Goal: Information Seeking & Learning: Stay updated

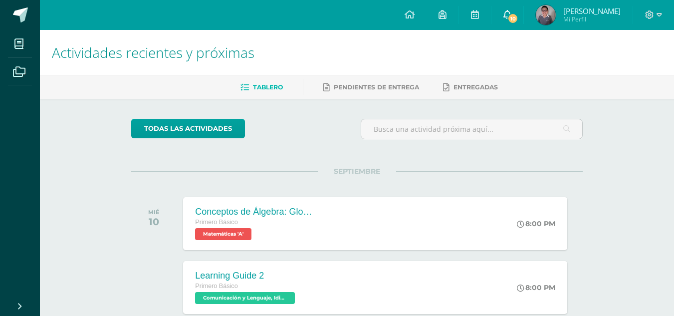
click at [507, 19] on span at bounding box center [507, 14] width 8 height 11
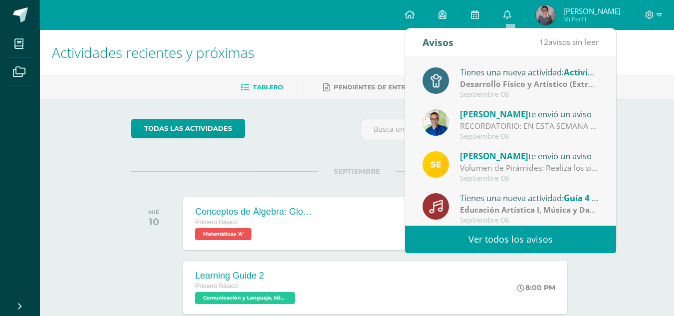
scroll to position [93, 0]
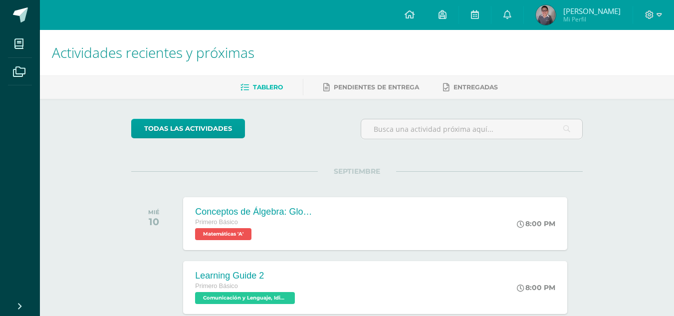
click at [520, 22] on link "0" at bounding box center [507, 15] width 32 height 30
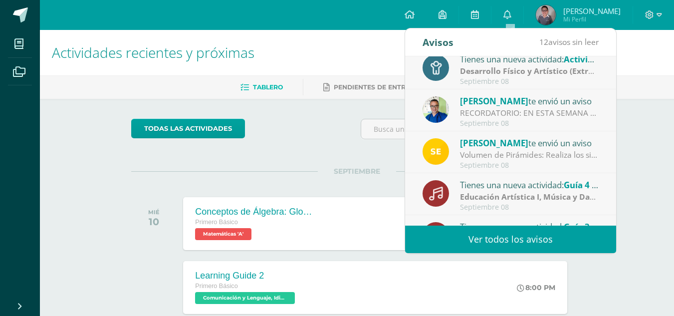
click at [518, 243] on link "Ver todos los avisos" at bounding box center [510, 238] width 211 height 27
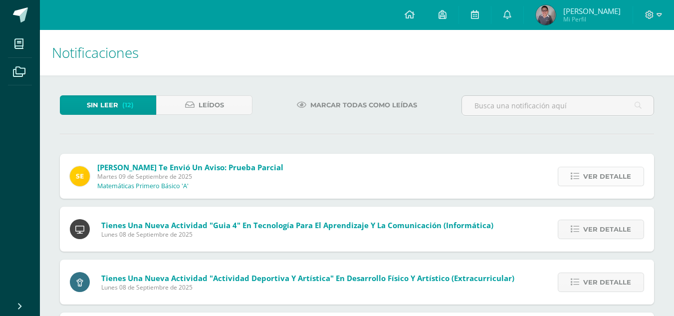
click at [607, 179] on span "Ver detalle" at bounding box center [607, 176] width 48 height 18
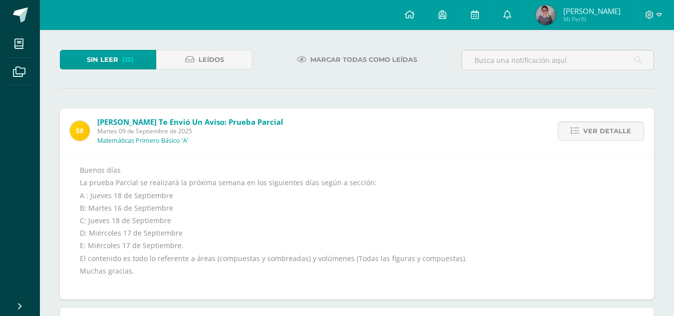
scroll to position [50, 0]
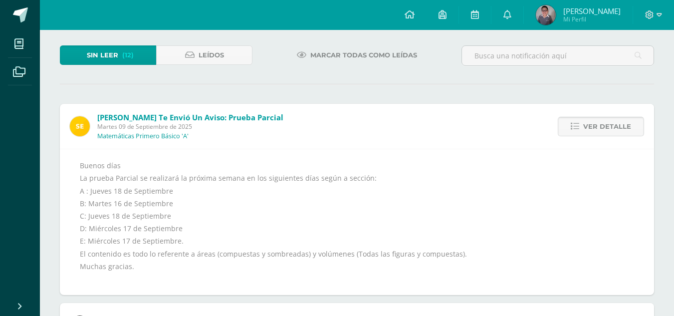
click at [575, 131] on link "Ver detalle" at bounding box center [601, 126] width 86 height 19
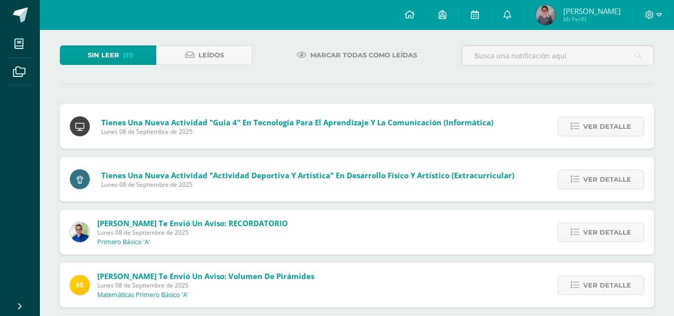
click at [575, 131] on link "Ver detalle" at bounding box center [601, 126] width 86 height 19
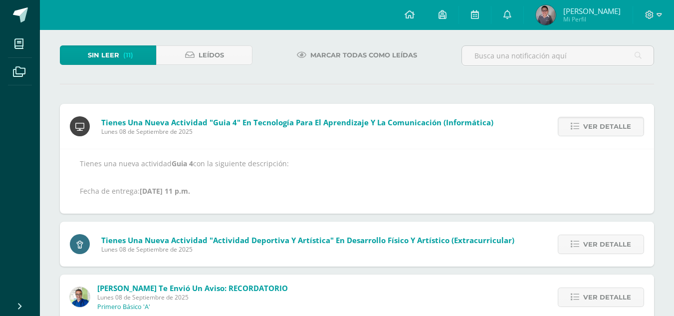
click at [575, 131] on link "Ver detalle" at bounding box center [601, 126] width 86 height 19
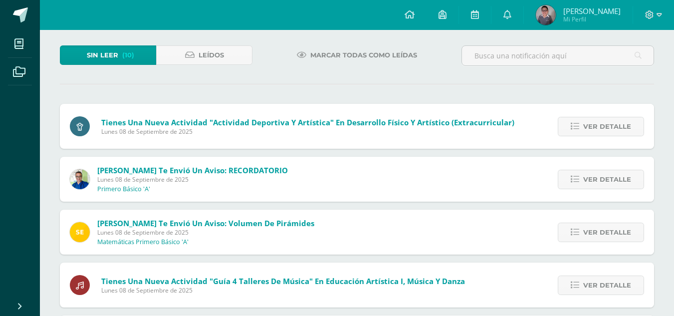
click at [575, 131] on link "Ver detalle" at bounding box center [601, 126] width 86 height 19
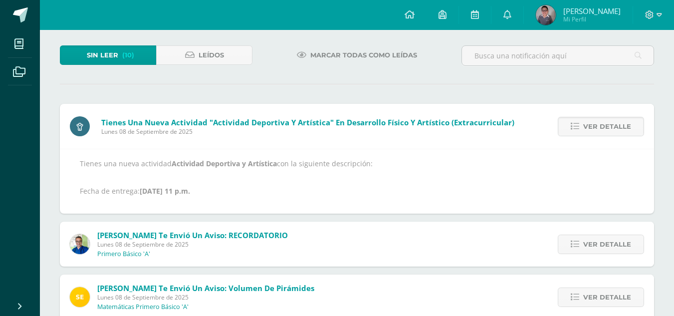
click at [575, 131] on link "Ver detalle" at bounding box center [601, 126] width 86 height 19
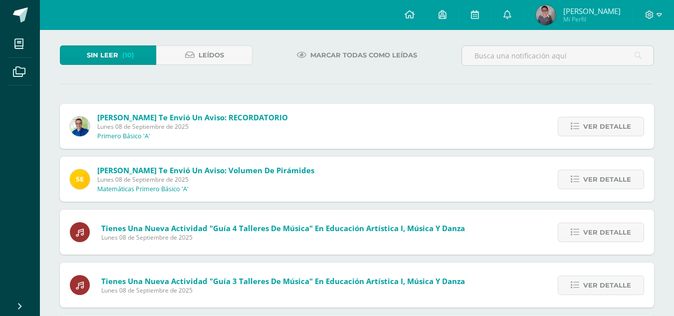
click at [575, 131] on link "Ver detalle" at bounding box center [601, 126] width 86 height 19
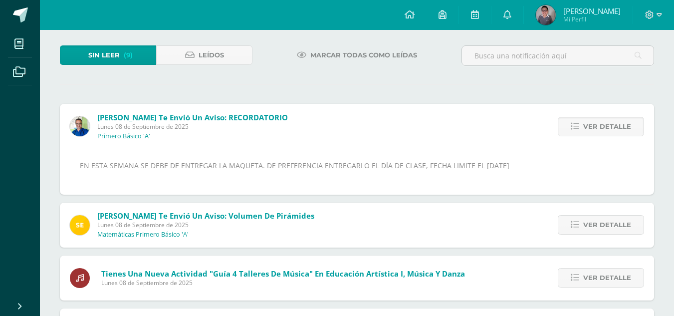
click at [575, 131] on link "Ver detalle" at bounding box center [601, 126] width 86 height 19
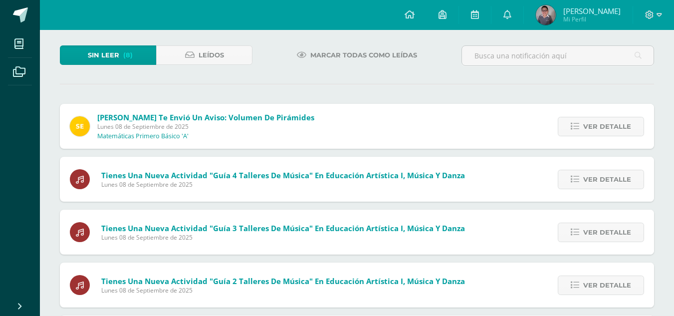
click at [575, 131] on link "Ver detalle" at bounding box center [601, 126] width 86 height 19
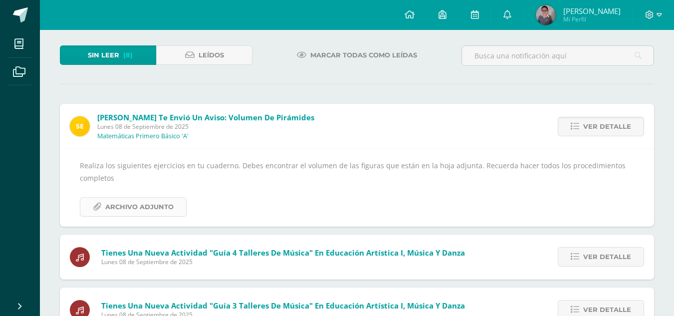
click at [152, 199] on span "Archivo Adjunto" at bounding box center [139, 206] width 68 height 18
click at [605, 124] on span "Ver detalle" at bounding box center [607, 126] width 48 height 18
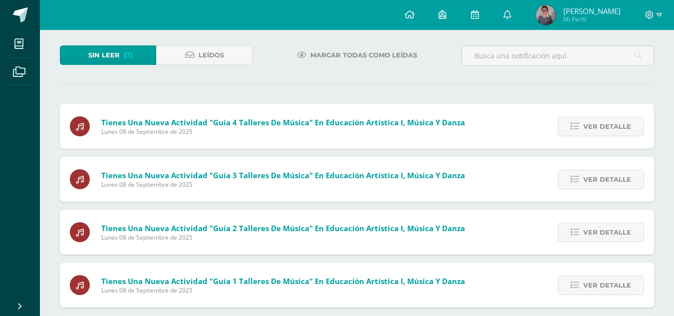
click at [605, 124] on span "Ver detalle" at bounding box center [607, 126] width 48 height 18
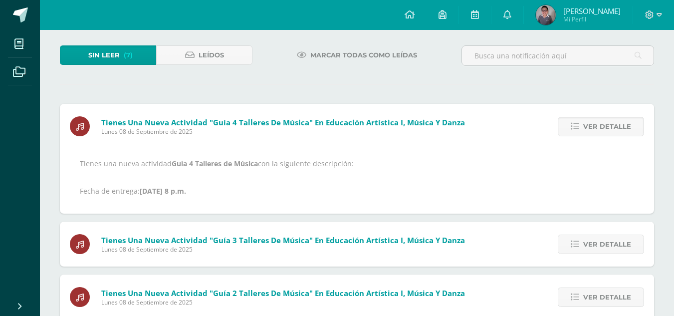
click at [605, 124] on span "Ver detalle" at bounding box center [607, 126] width 48 height 18
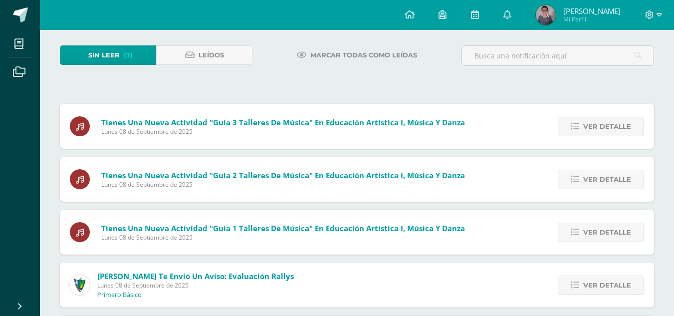
click at [605, 124] on span "Ver detalle" at bounding box center [607, 126] width 48 height 18
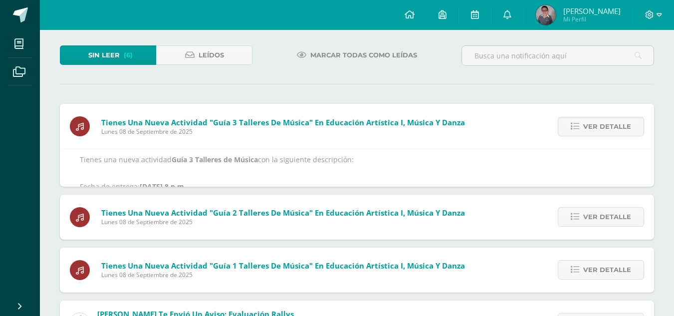
click at [605, 124] on span "Ver detalle" at bounding box center [607, 126] width 48 height 18
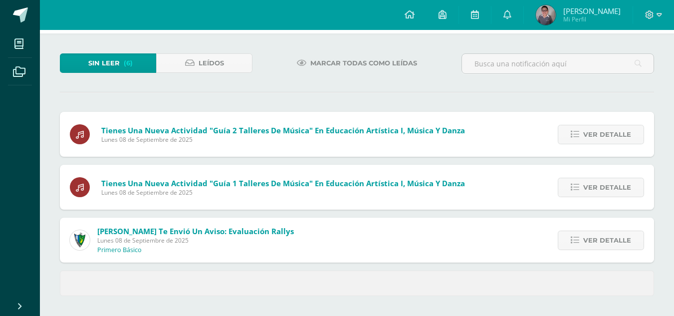
click at [605, 124] on div "Ver detalle" at bounding box center [598, 134] width 111 height 45
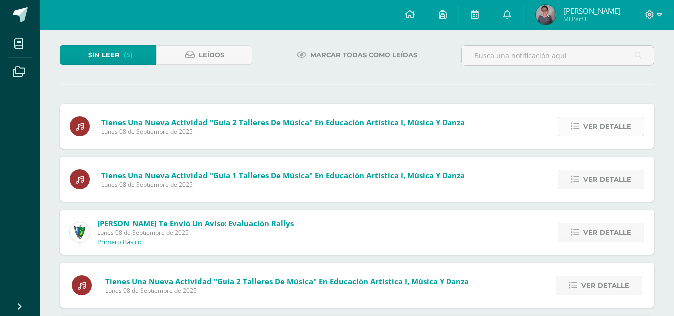
click at [601, 128] on span "Ver detalle" at bounding box center [607, 126] width 48 height 18
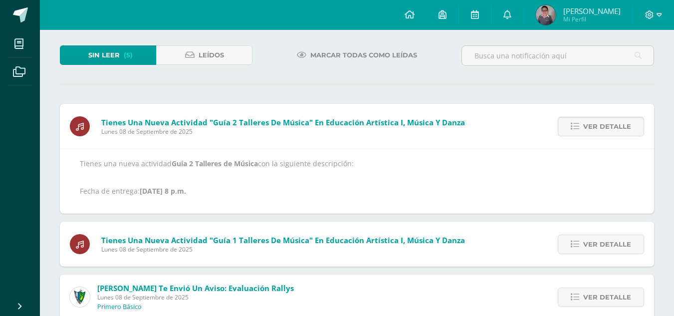
click at [601, 128] on span "Ver detalle" at bounding box center [607, 126] width 48 height 18
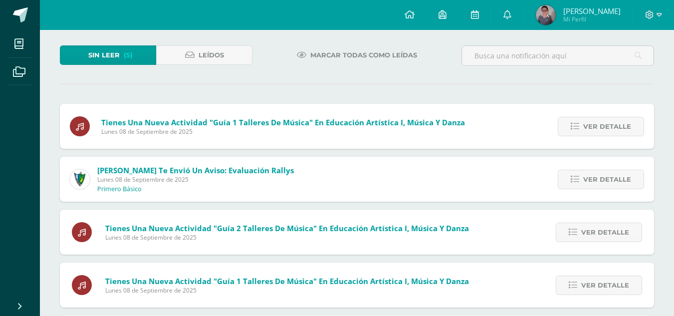
click at [601, 128] on span "Ver detalle" at bounding box center [607, 126] width 48 height 18
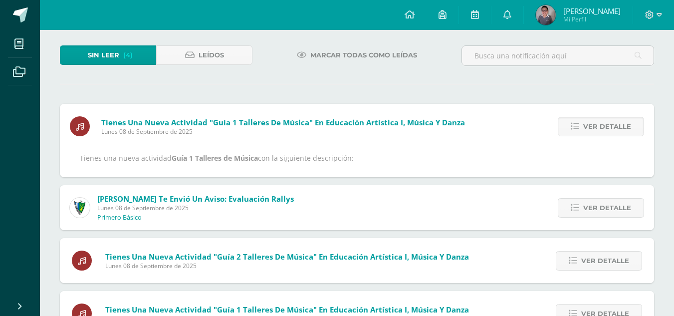
click at [601, 128] on span "Ver detalle" at bounding box center [607, 126] width 48 height 18
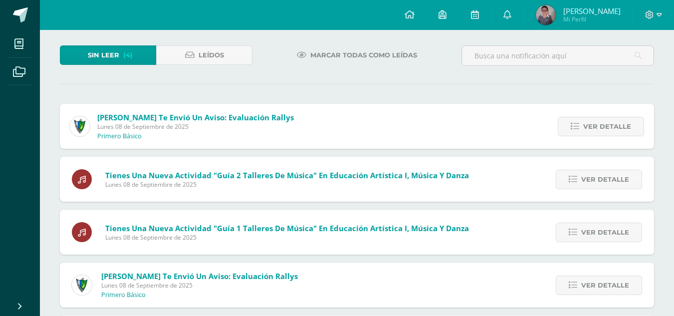
click at [601, 128] on span "Ver detalle" at bounding box center [607, 126] width 48 height 18
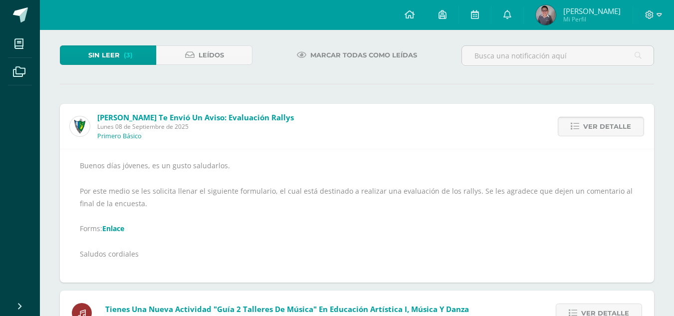
click at [599, 125] on span "Ver detalle" at bounding box center [607, 126] width 48 height 18
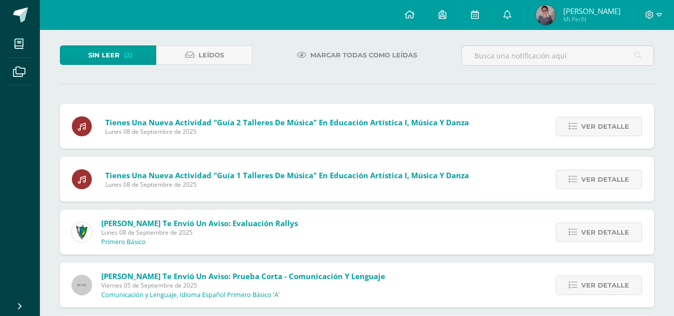
click at [599, 125] on span "Ver detalle" at bounding box center [605, 126] width 48 height 18
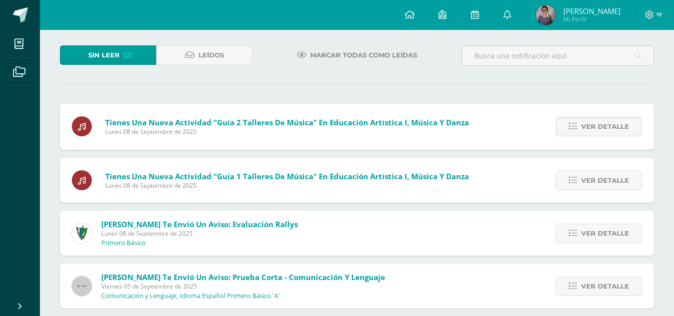
click at [599, 125] on span "Ver detalle" at bounding box center [605, 126] width 48 height 18
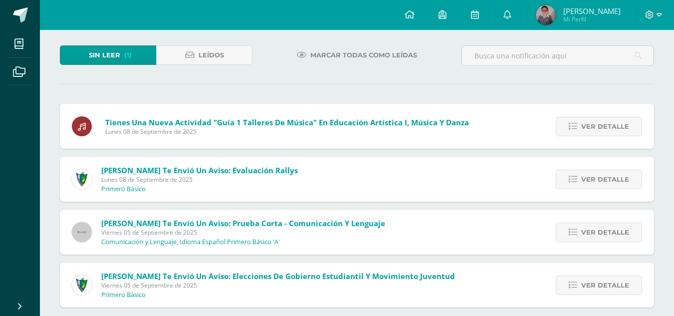
click at [599, 125] on span "Ver detalle" at bounding box center [605, 126] width 48 height 18
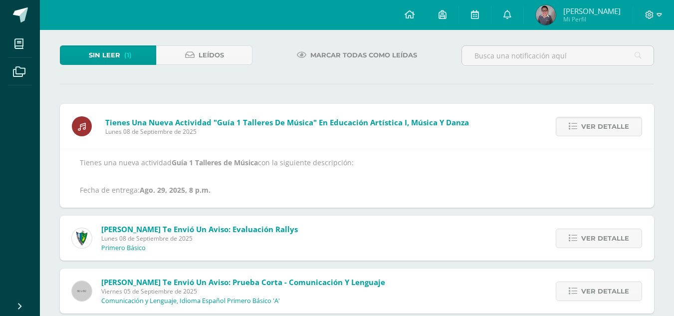
click at [599, 125] on span "Ver detalle" at bounding box center [605, 126] width 48 height 18
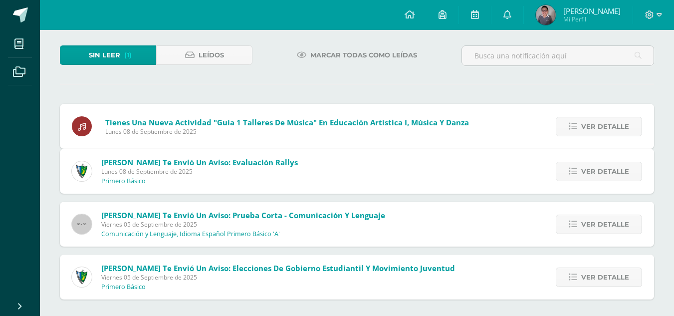
scroll to position [8, 0]
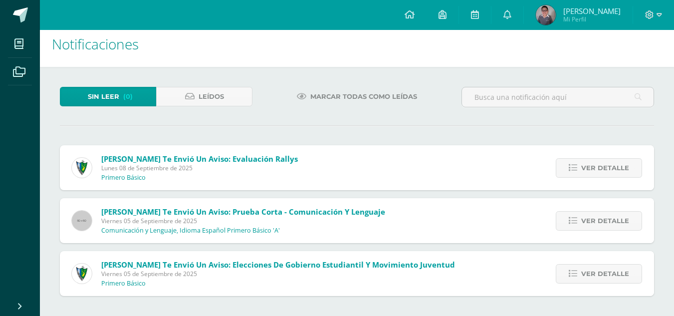
click at [599, 125] on hr at bounding box center [357, 125] width 594 height 1
click at [596, 175] on span "Ver detalle" at bounding box center [605, 168] width 48 height 18
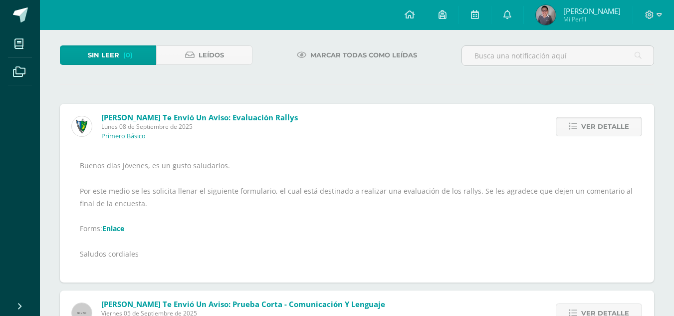
click at [596, 175] on div "Buenos días jóvenes, es un gusto saludarlos. Por este medio se les solicita lle…" at bounding box center [357, 215] width 554 height 113
click at [581, 127] on link "Ver detalle" at bounding box center [599, 126] width 86 height 19
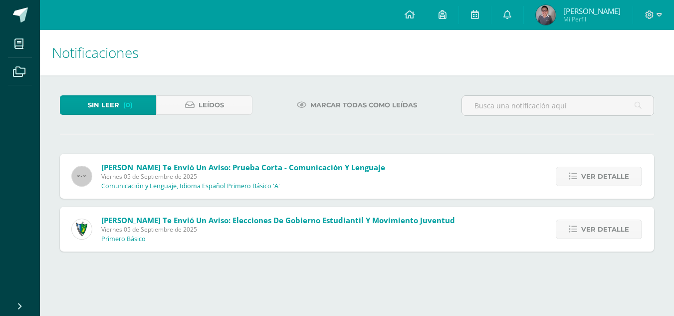
scroll to position [0, 0]
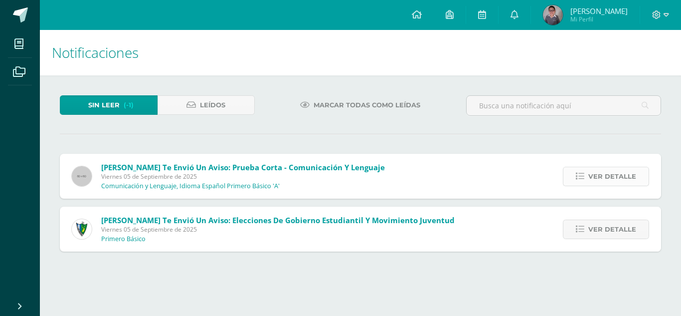
click at [587, 180] on link "Ver detalle" at bounding box center [606, 176] width 86 height 19
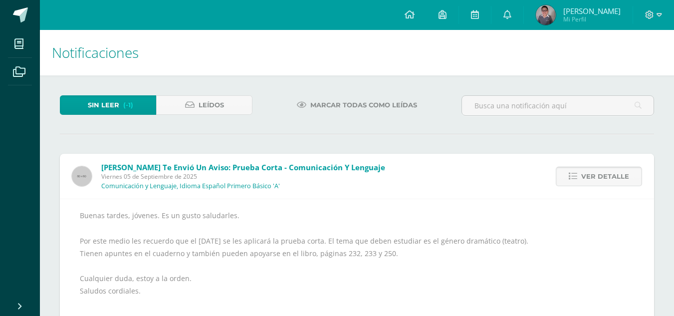
click at [587, 180] on span "Ver detalle" at bounding box center [605, 176] width 48 height 18
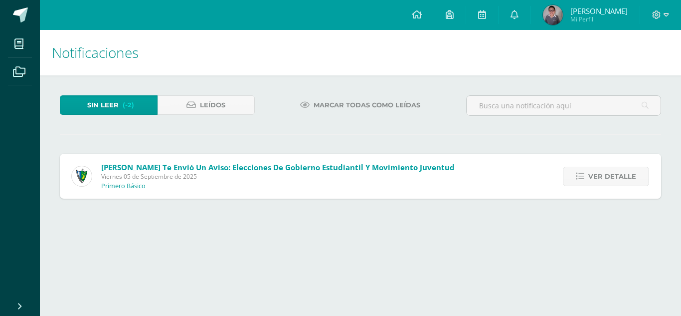
click at [587, 180] on link "Ver detalle" at bounding box center [606, 176] width 86 height 19
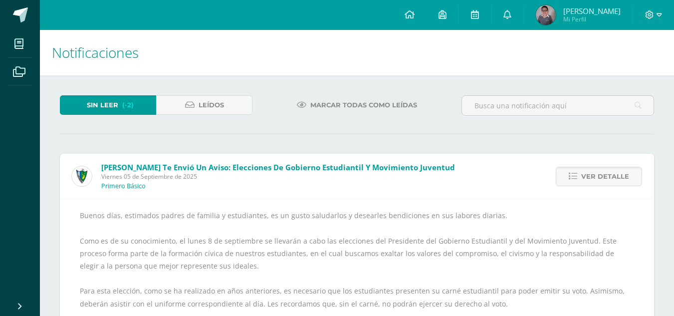
click at [587, 180] on span "Ver detalle" at bounding box center [605, 176] width 48 height 18
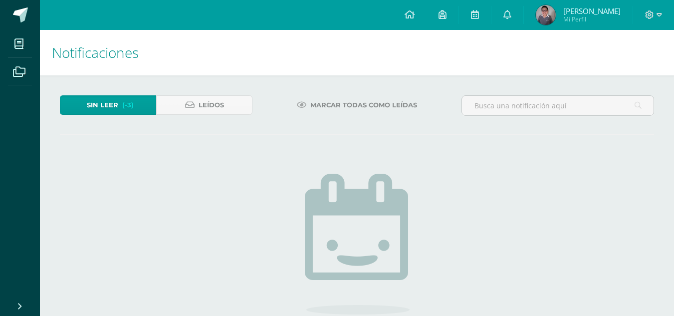
click at [228, 61] on h1 "Notificaciones" at bounding box center [357, 52] width 610 height 45
click at [215, 93] on div "Sin leer (-3) Leídos Marcar todas como leídas No hay nuevas notificaciones ¡Fel…" at bounding box center [357, 251] width 634 height 352
